Goal: Navigation & Orientation: Find specific page/section

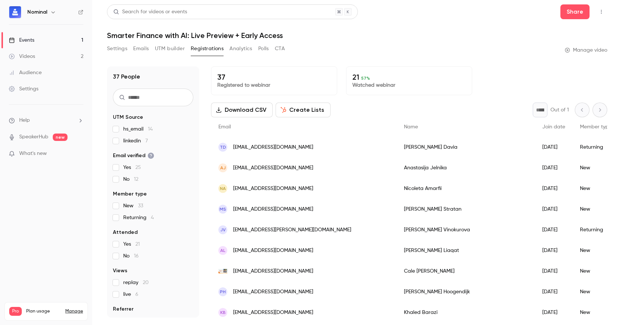
click at [38, 56] on link "Videos 2" at bounding box center [46, 56] width 92 height 16
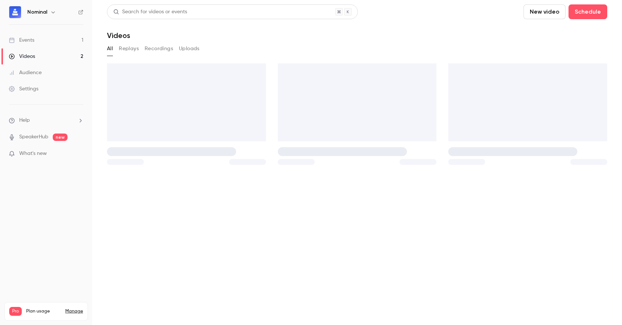
click at [34, 38] on div "Events" at bounding box center [21, 40] width 25 height 7
